Goal: Task Accomplishment & Management: Manage account settings

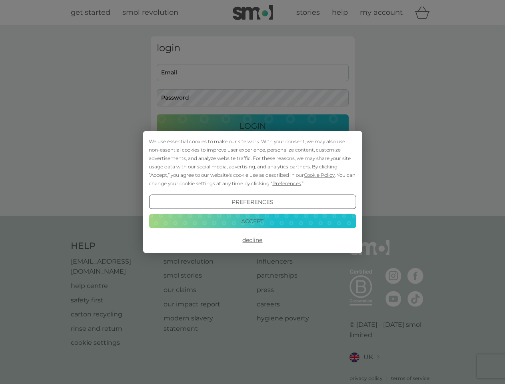
click at [319, 175] on span "Cookie Policy" at bounding box center [319, 175] width 31 height 6
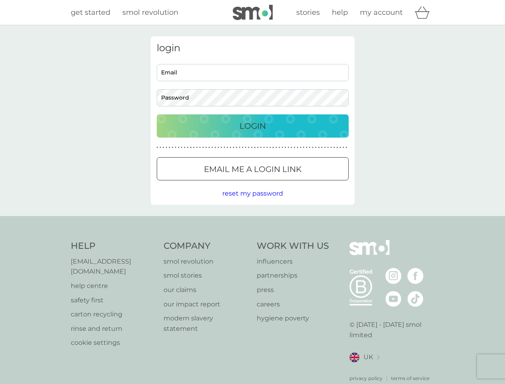
click at [286, 183] on div "login Email Password Login ● ● ● ● ● ● ● ● ● ● ● ● ● ● ● ● ● ● ● ● ● ● ● ● ● ● …" at bounding box center [253, 120] width 204 height 168
click at [252, 202] on div "login Email Password Login ● ● ● ● ● ● ● ● ● ● ● ● ● ● ● ● ● ● ● ● ● ● ● ● ● ● …" at bounding box center [253, 120] width 204 height 168
click at [252, 240] on div "Help [EMAIL_ADDRESS][DOMAIN_NAME] help centre safety first carton recycling rin…" at bounding box center [253, 311] width 364 height 142
click at [252, 221] on div "Help [EMAIL_ADDRESS][DOMAIN_NAME] help centre safety first carton recycling rin…" at bounding box center [252, 311] width 505 height 190
